Goal: Information Seeking & Learning: Stay updated

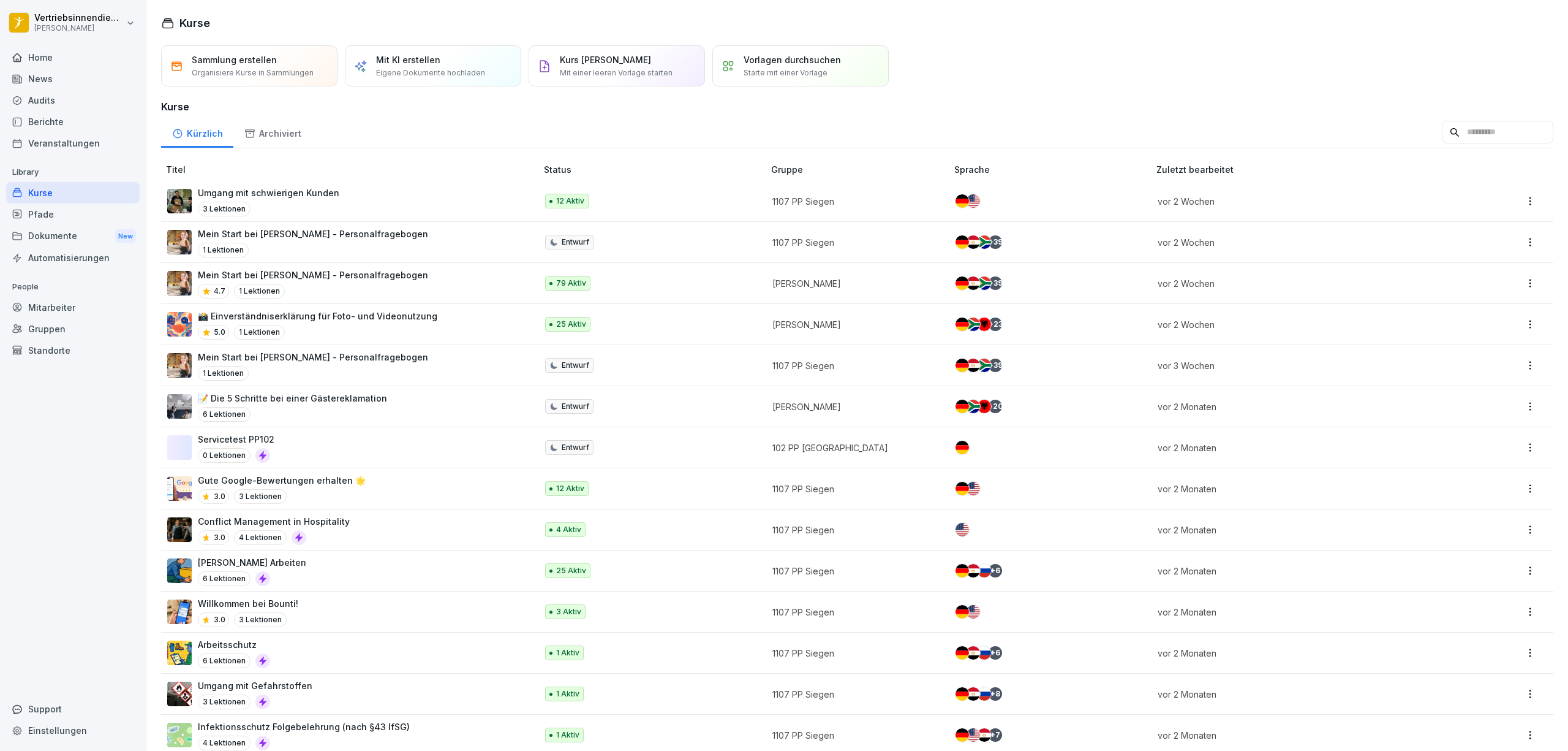
click at [74, 86] on div "News" at bounding box center [72, 79] width 134 height 21
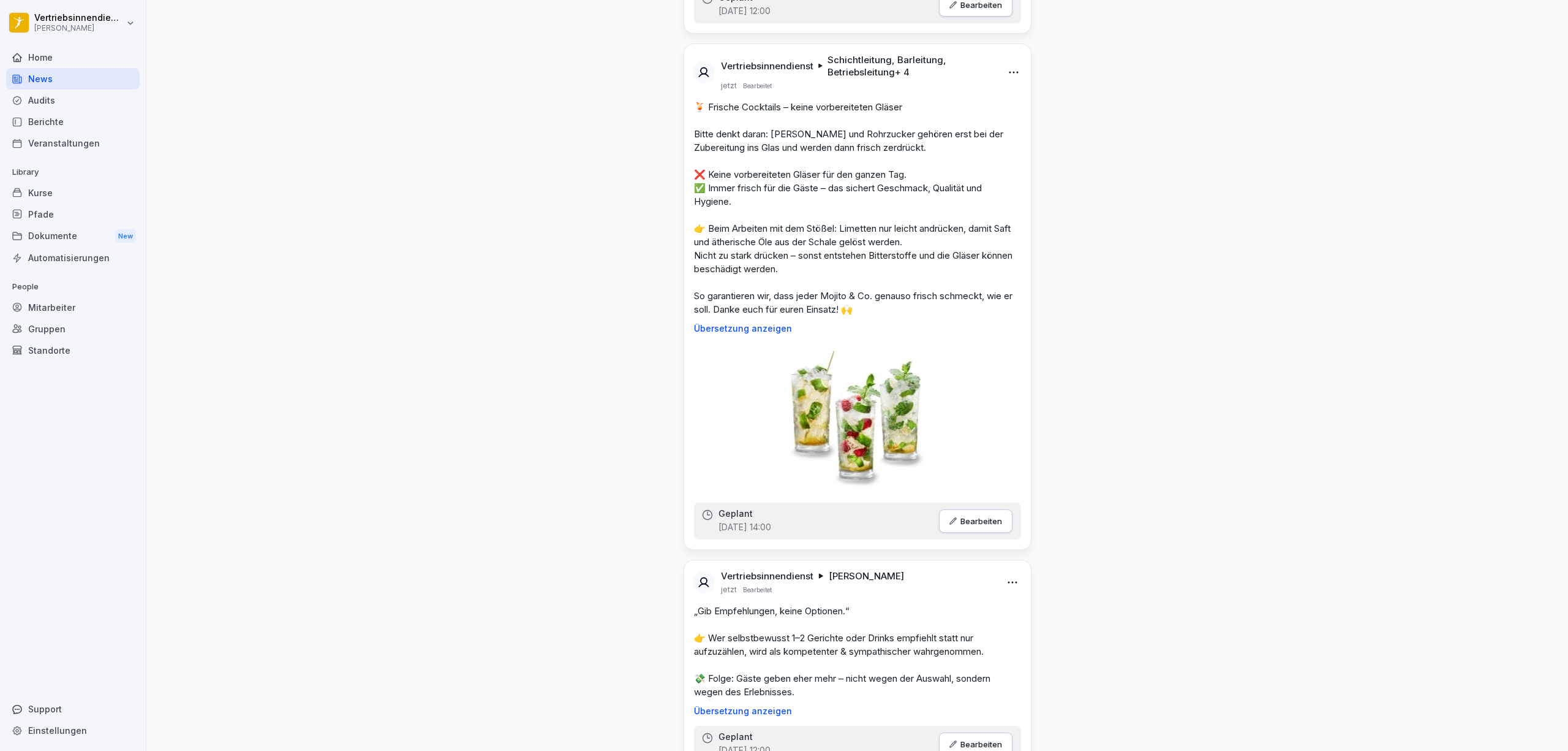
scroll to position [1715, 0]
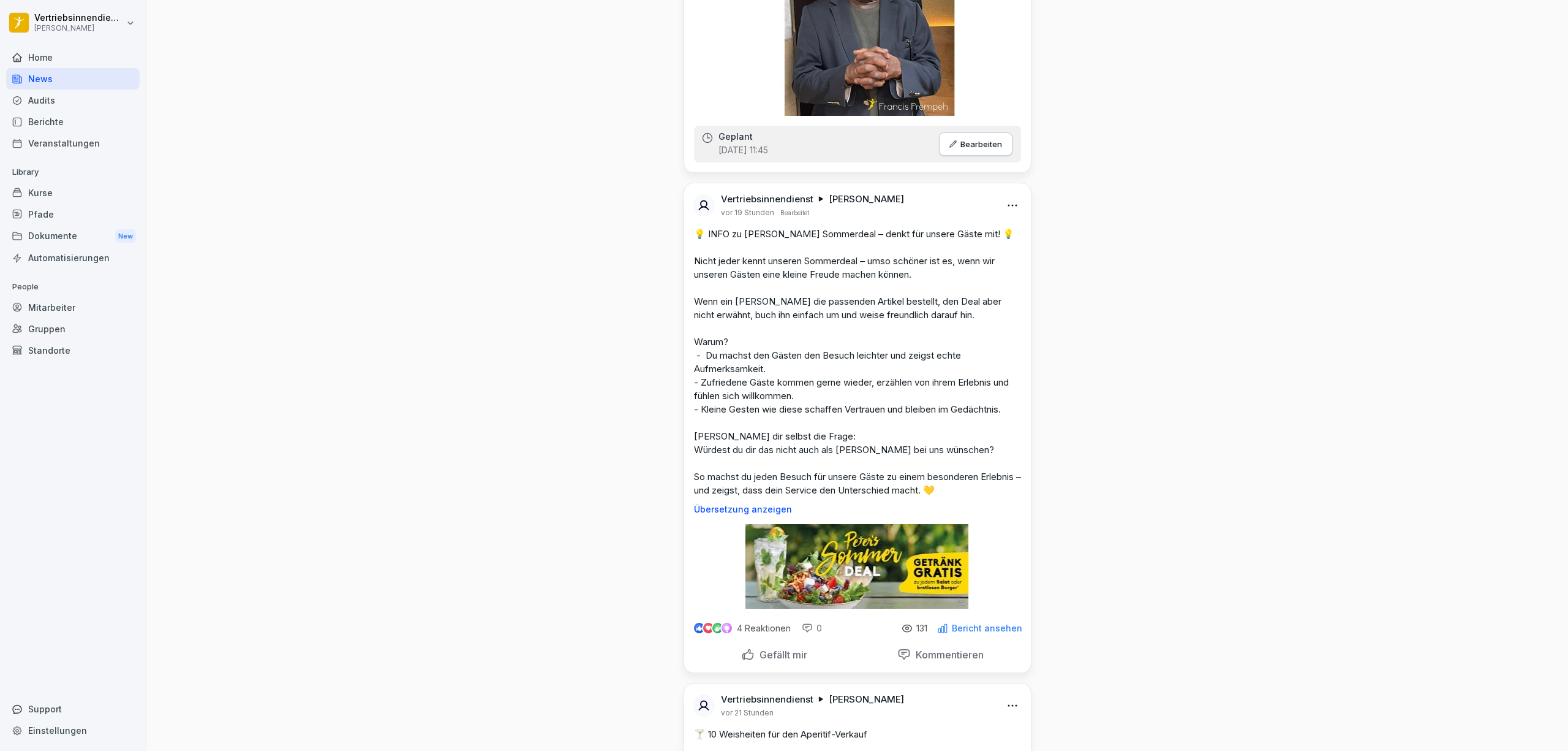
scroll to position [3022, 0]
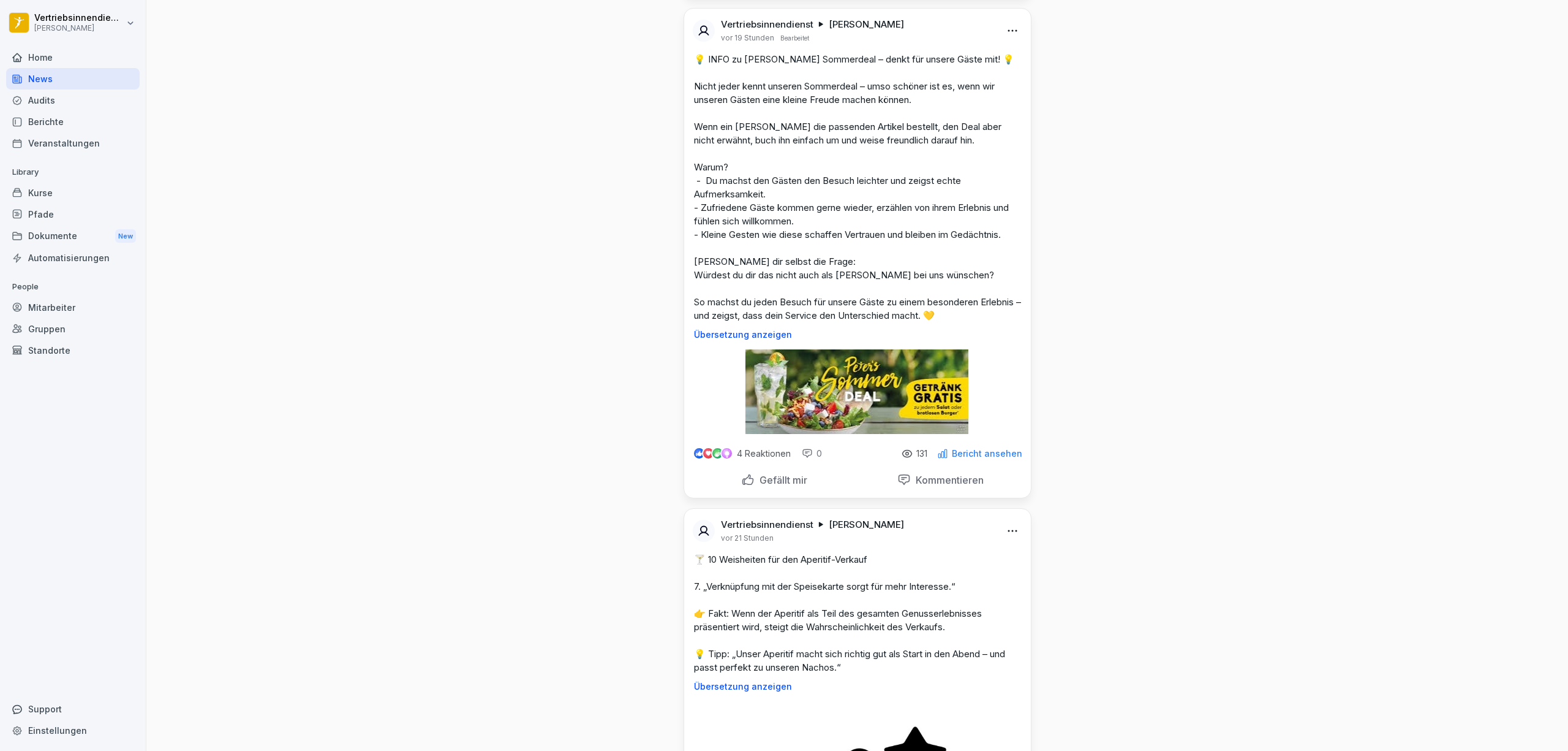
click at [63, 241] on div "Dokumente New" at bounding box center [72, 237] width 134 height 23
